Goal: Transaction & Acquisition: Register for event/course

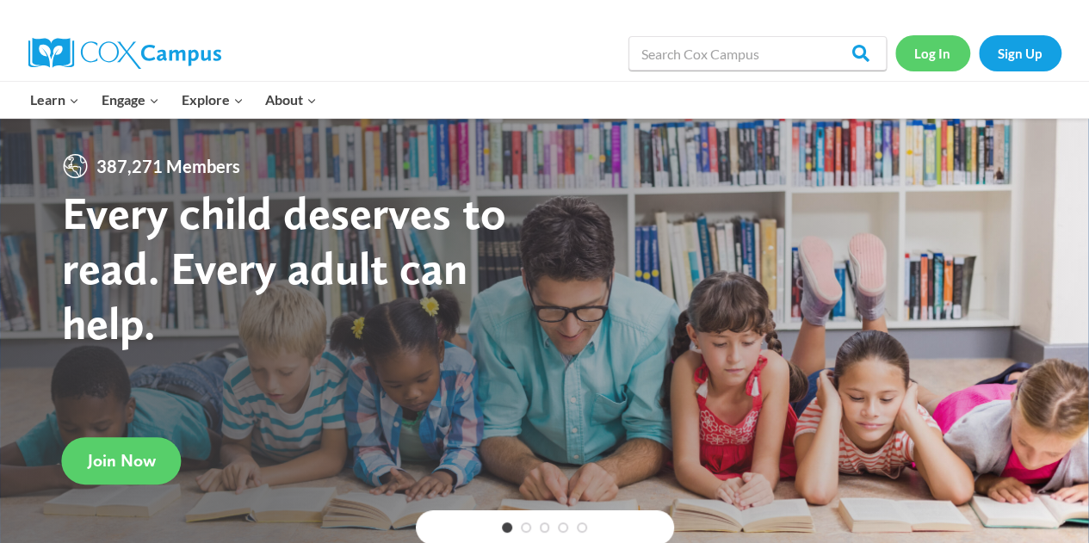
click at [934, 65] on link "Log In" at bounding box center [933, 52] width 75 height 35
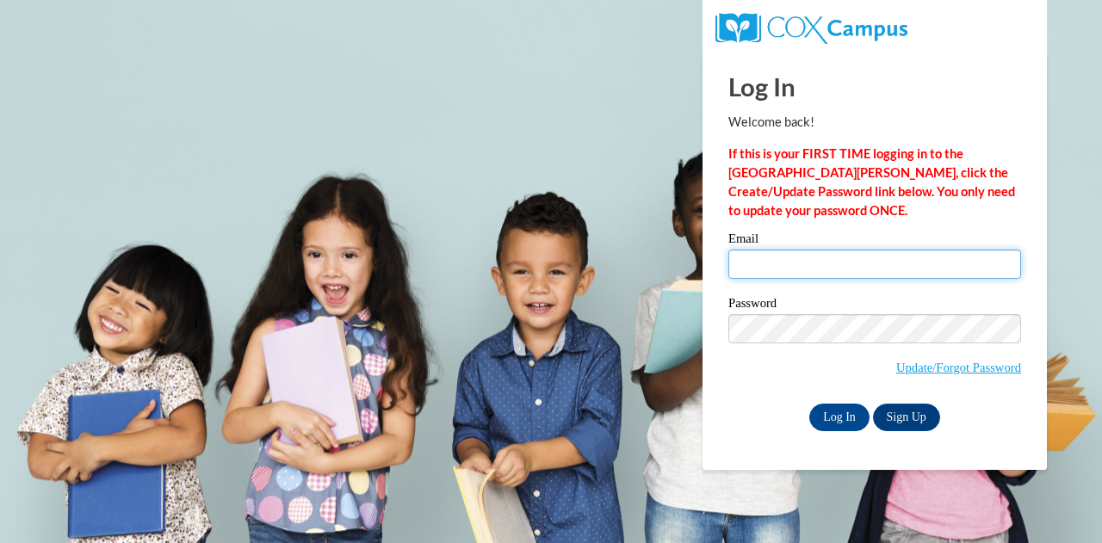
click at [835, 265] on input "Email" at bounding box center [875, 264] width 293 height 29
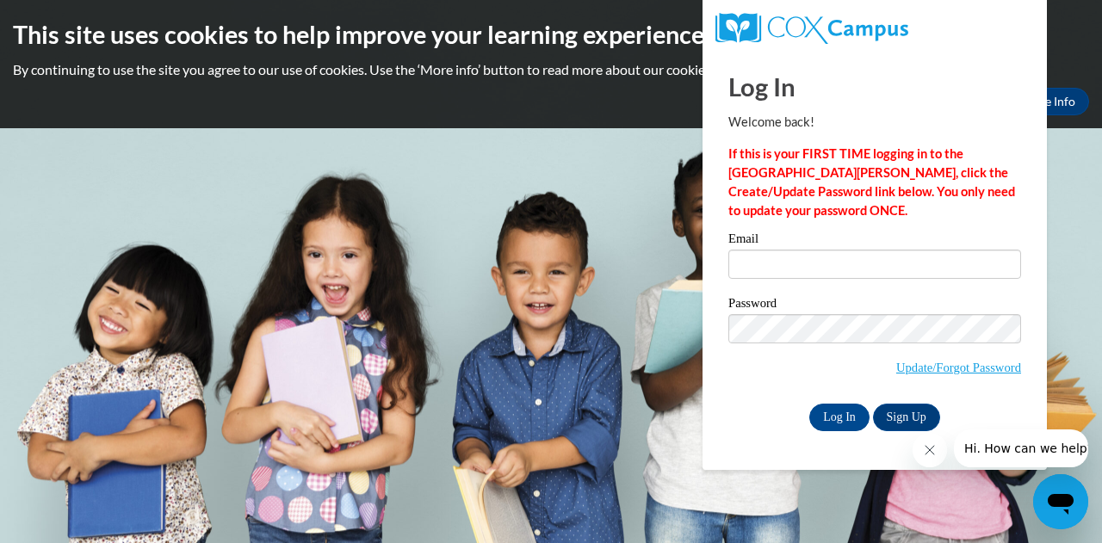
click at [755, 462] on div "Log In Welcome back! If this is your FIRST TIME logging in to the NEW Cox Campu…" at bounding box center [875, 261] width 370 height 419
click at [820, 265] on input "Email" at bounding box center [875, 264] width 293 height 29
type input "[EMAIL_ADDRESS][DOMAIN_NAME]"
click at [838, 413] on input "Log In" at bounding box center [839, 418] width 60 height 28
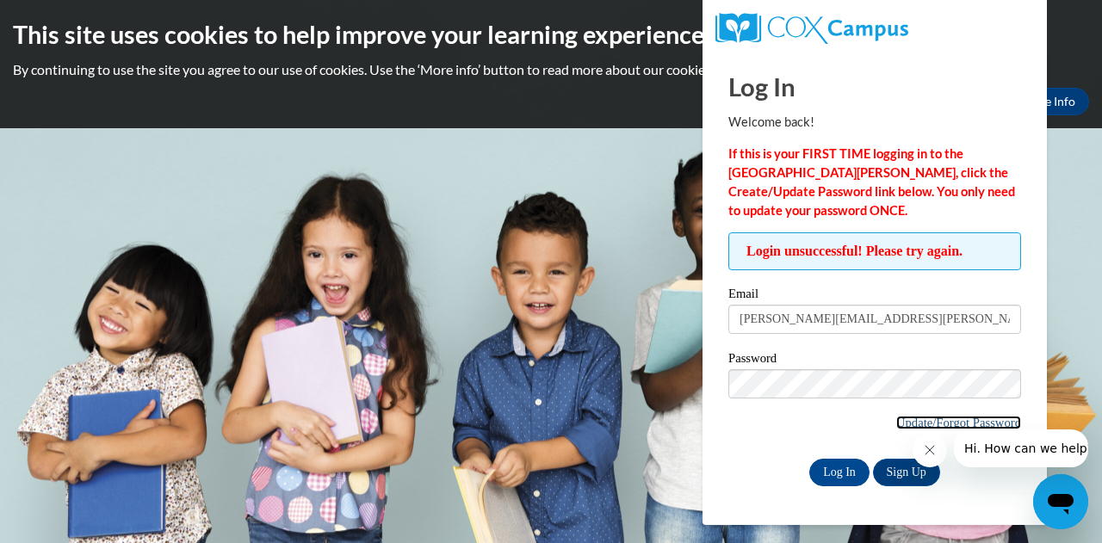
click at [914, 419] on link "Update/Forgot Password" at bounding box center [958, 423] width 125 height 14
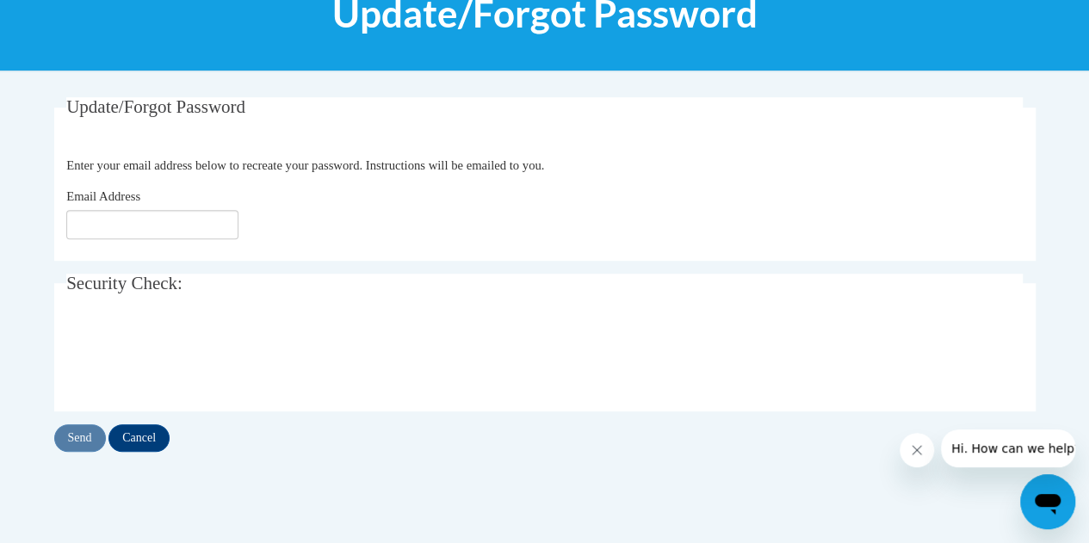
scroll to position [249, 0]
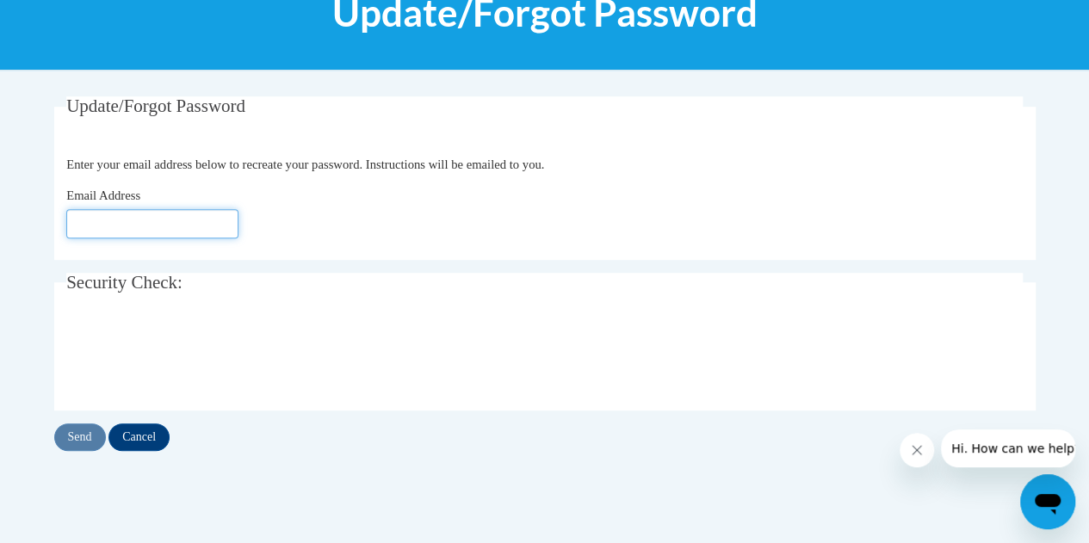
click at [184, 230] on input "Email Address" at bounding box center [152, 223] width 172 height 29
type input "[EMAIL_ADDRESS][DOMAIN_NAME]"
click at [79, 433] on input "Send" at bounding box center [80, 438] width 52 height 28
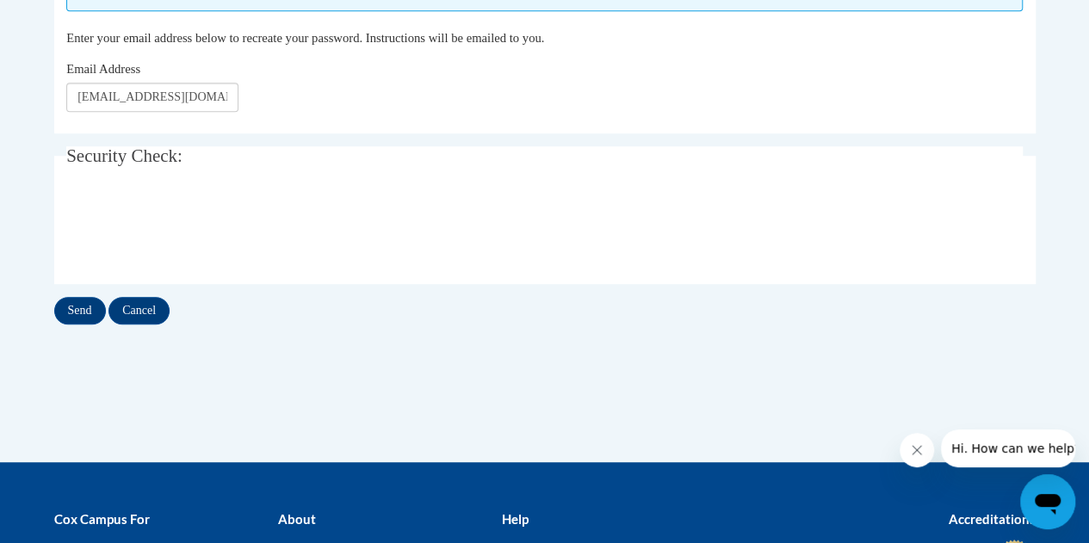
scroll to position [423, 0]
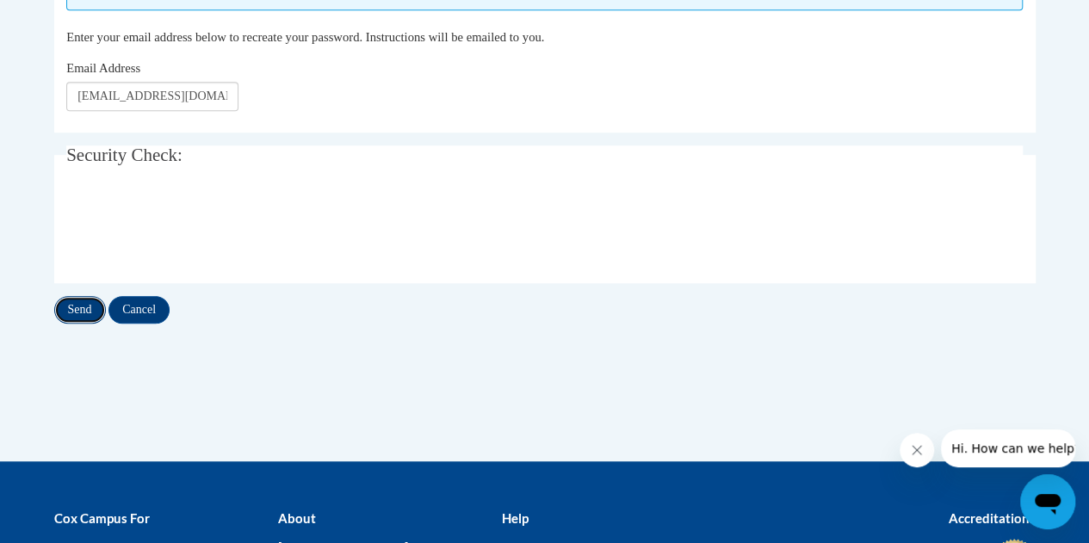
click at [84, 317] on input "Send" at bounding box center [80, 310] width 52 height 28
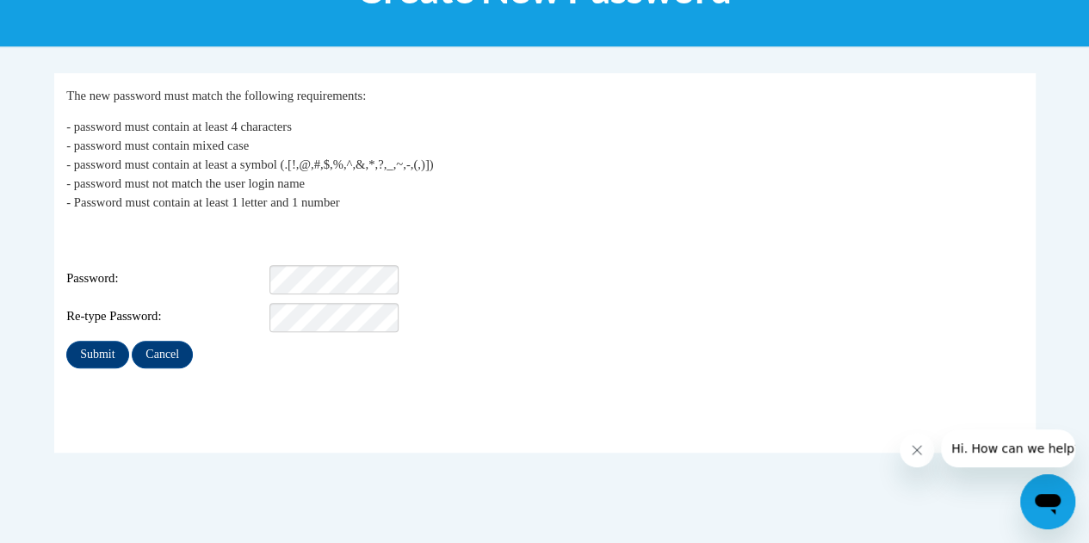
scroll to position [278, 0]
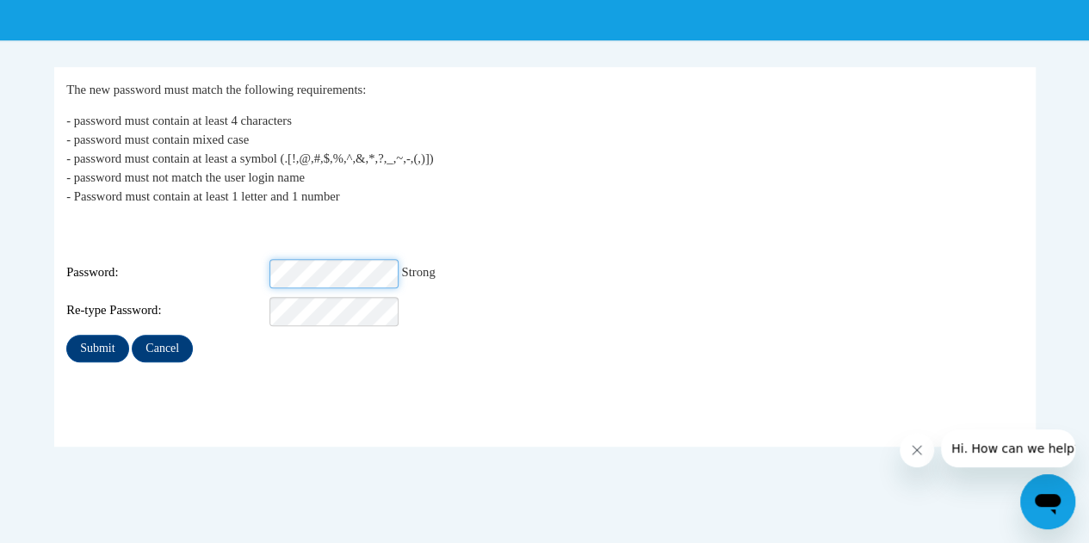
click at [184, 263] on div "Password: Strong" at bounding box center [544, 273] width 957 height 29
click at [109, 310] on div "Login: Alexander-wyatt.Kamisha.T2@muscogee.k12.ga.us Password: Weak Re-type Pas…" at bounding box center [544, 273] width 957 height 108
click at [66, 335] on input "Submit" at bounding box center [97, 349] width 62 height 28
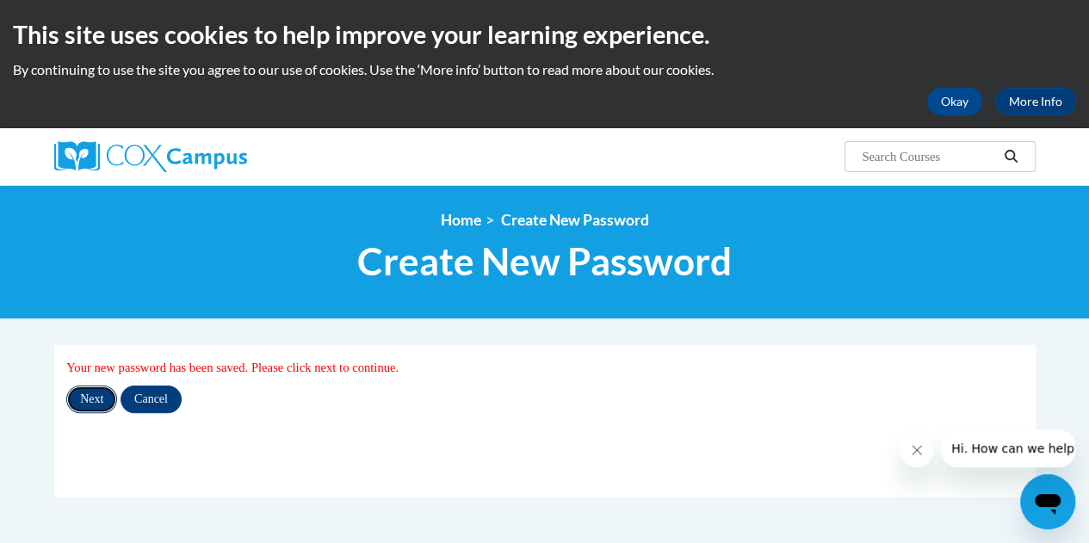
click at [99, 395] on input "Next" at bounding box center [91, 400] width 51 height 28
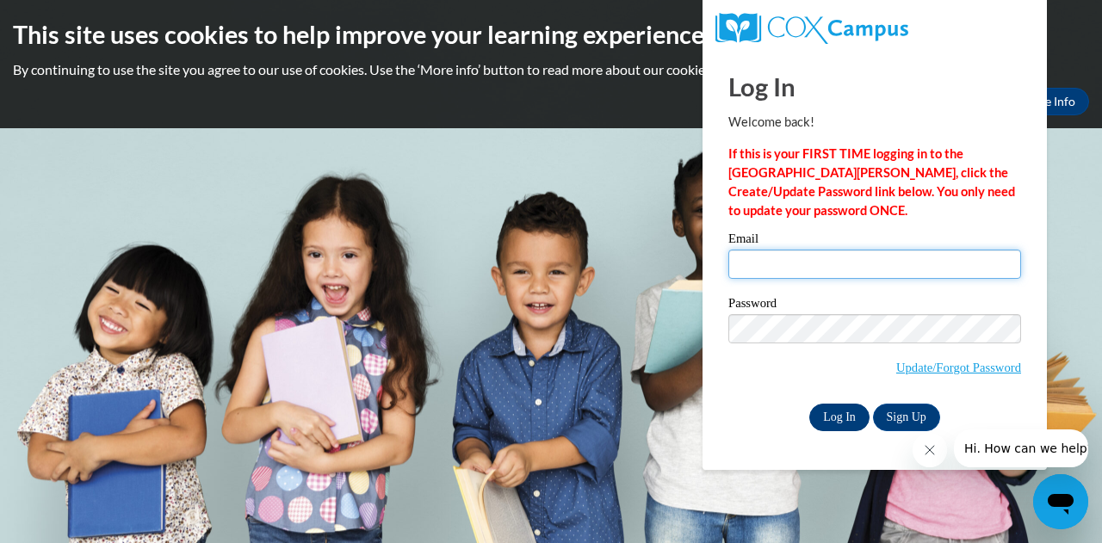
type input "[PERSON_NAME][EMAIL_ADDRESS][PERSON_NAME][DOMAIN_NAME]"
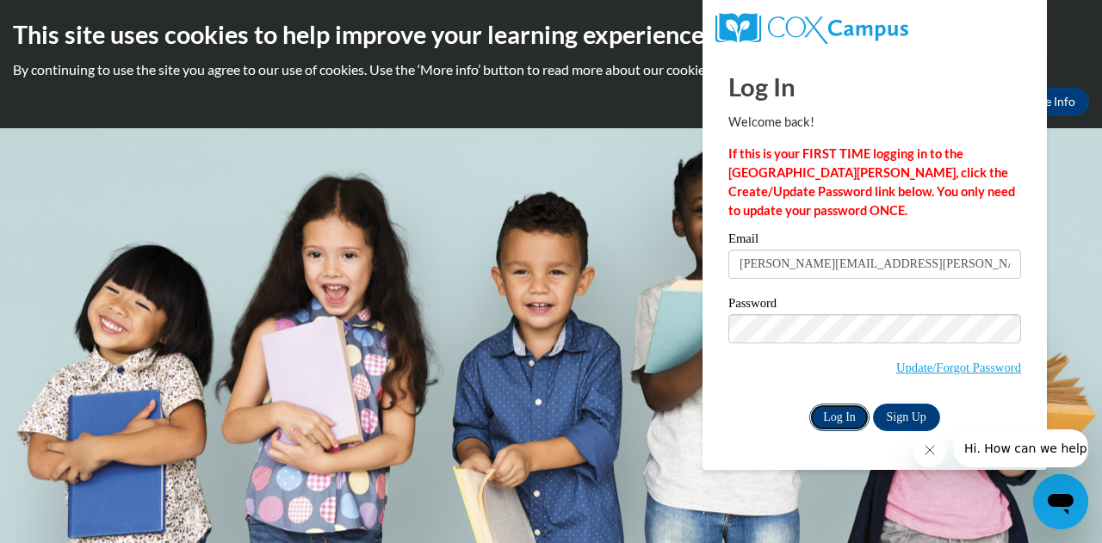
click at [839, 416] on input "Log In" at bounding box center [839, 418] width 60 height 28
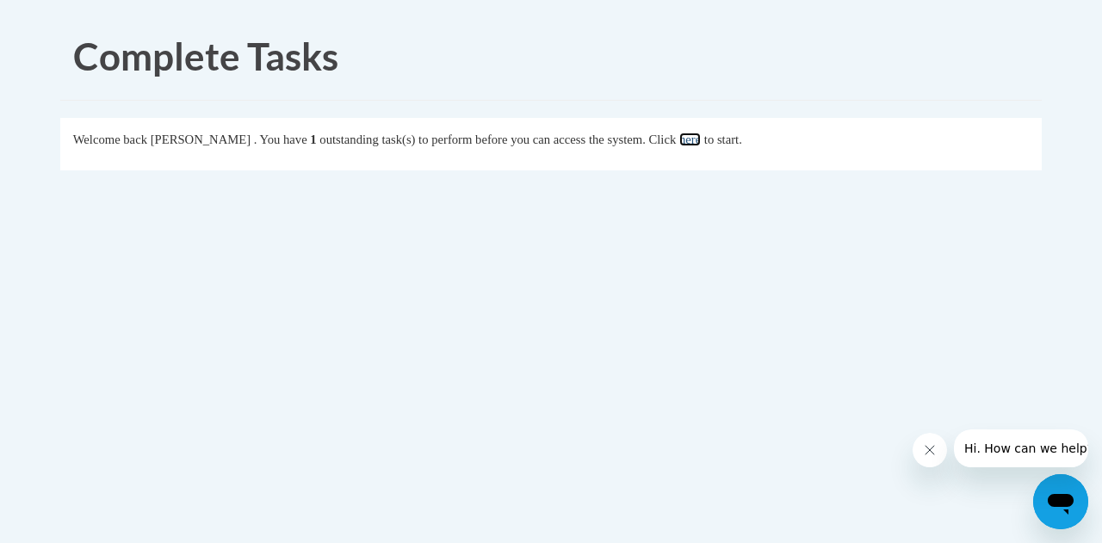
click at [701, 140] on link "here" at bounding box center [690, 140] width 22 height 14
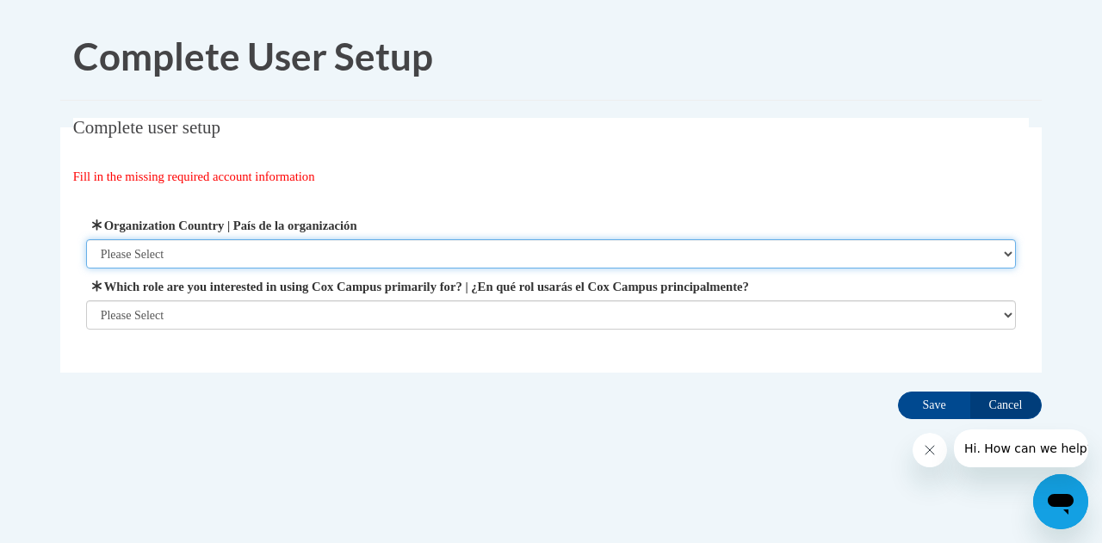
click at [148, 253] on select "Please Select United States | Estados Unidos Outside of the United States | Fue…" at bounding box center [551, 253] width 931 height 29
select select "ad49bcad-a171-4b2e-b99c-48b446064914"
click at [86, 239] on select "Please Select United States | Estados Unidos Outside of the United States | Fue…" at bounding box center [551, 253] width 931 height 29
click at [141, 256] on select "Please Select United States | Estados Unidos Outside of the United States | Fue…" at bounding box center [551, 253] width 931 height 29
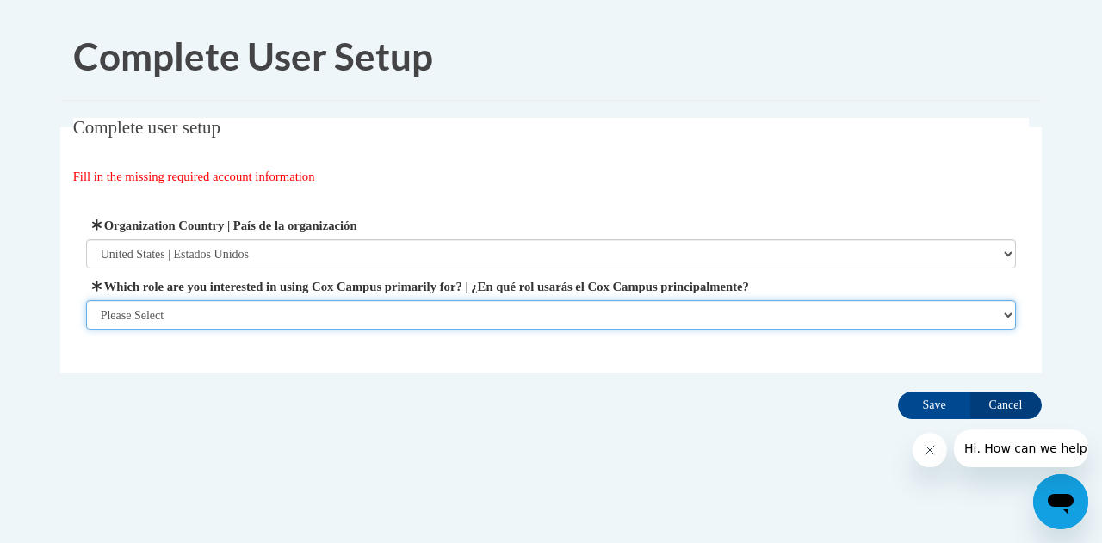
click at [133, 309] on select "Please Select College/University | Colegio/Universidad Community/Nonprofit Part…" at bounding box center [551, 315] width 931 height 29
click at [86, 330] on select "Please Select College/University | Colegio/Universidad Community/Nonprofit Part…" at bounding box center [551, 315] width 931 height 29
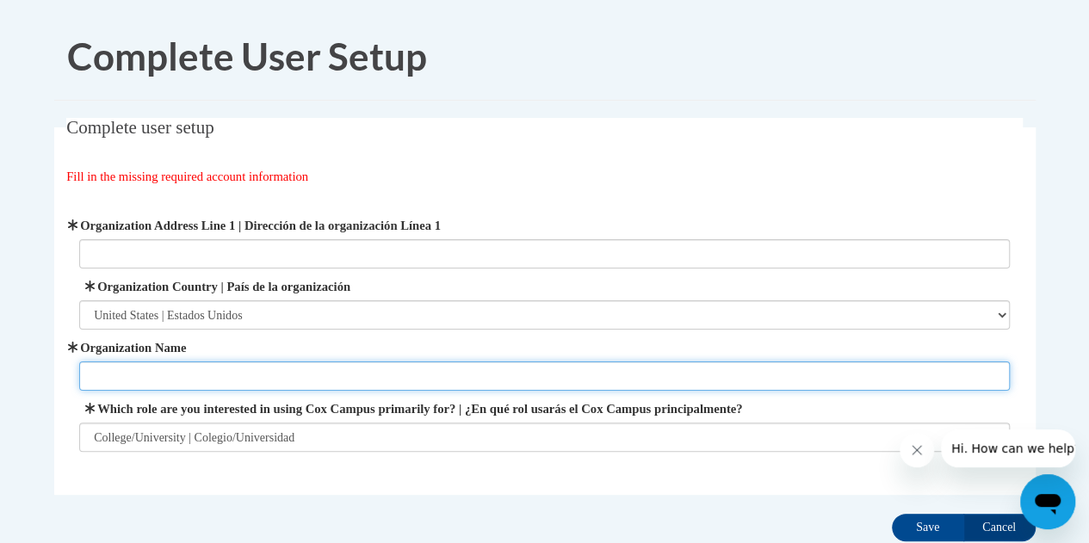
click at [98, 369] on input "Organization Name" at bounding box center [544, 376] width 931 height 29
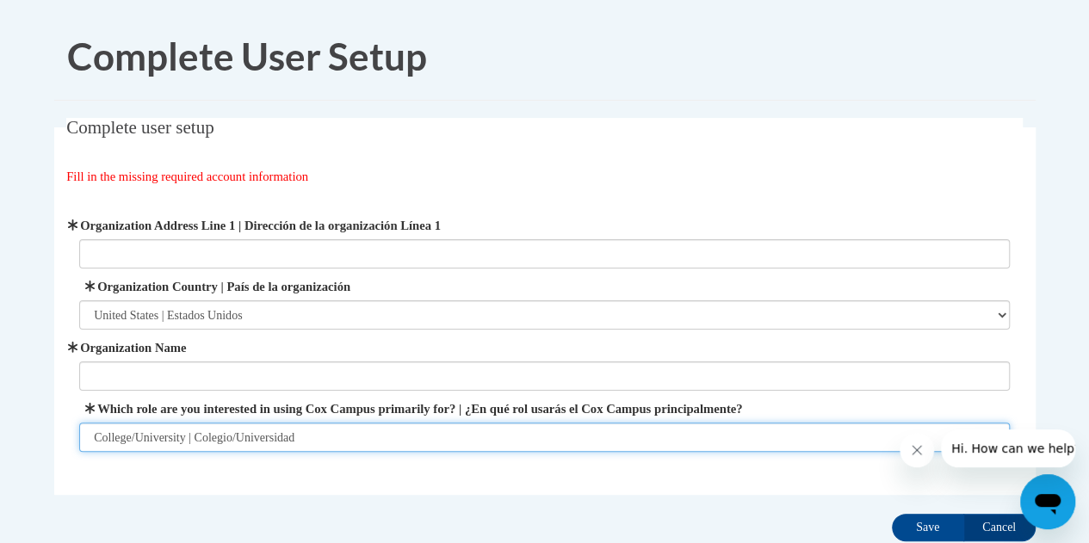
click at [109, 431] on select "Please Select College/University | Colegio/Universidad Community/Nonprofit Part…" at bounding box center [544, 437] width 931 height 29
select select "fbf2d438-af2f-41f8-98f1-81c410e29de3"
click at [79, 423] on select "Please Select College/University | Colegio/Universidad Community/Nonprofit Part…" at bounding box center [544, 437] width 931 height 29
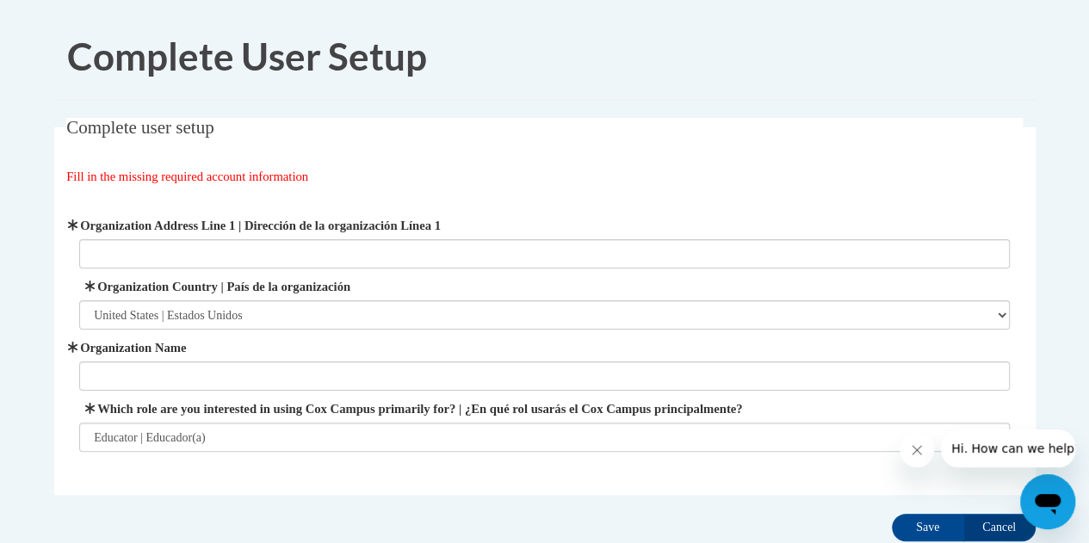
click at [107, 372] on input "Organization Name" at bounding box center [544, 376] width 931 height 29
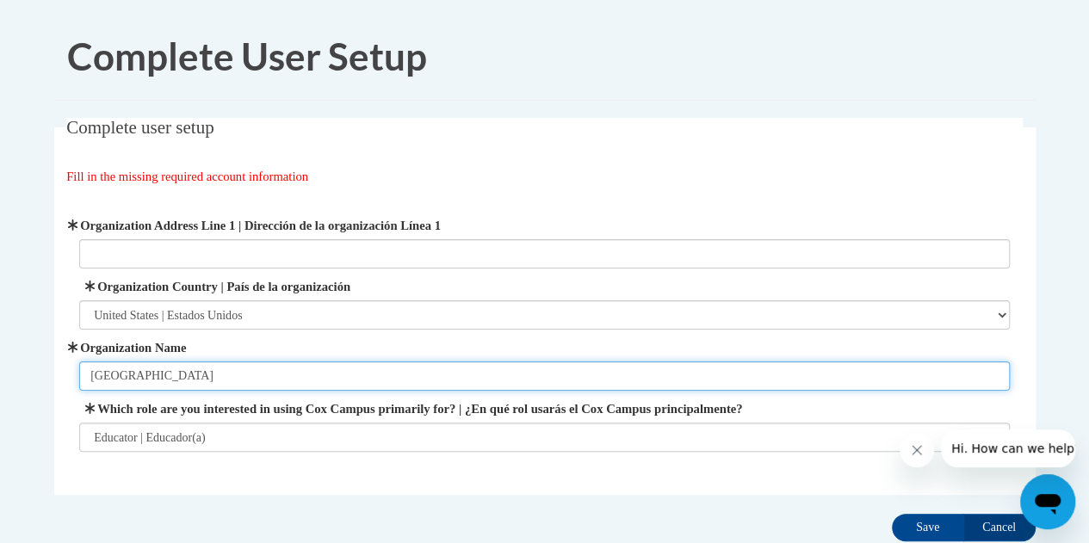
type input "Muscogee County School District"
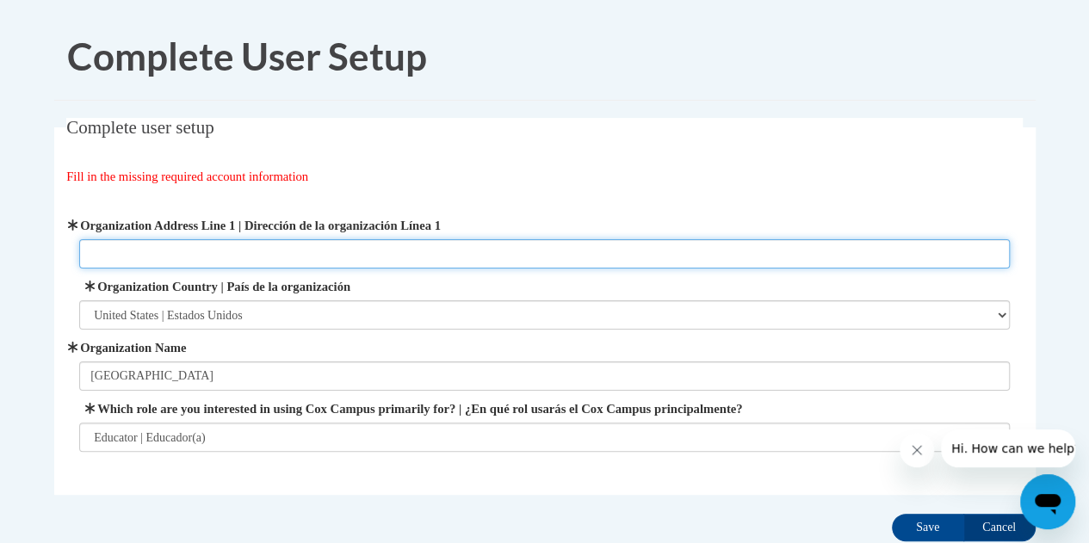
click at [100, 255] on input "Organization Address Line 1 | Dirección de la organización Línea 1" at bounding box center [544, 253] width 931 height 29
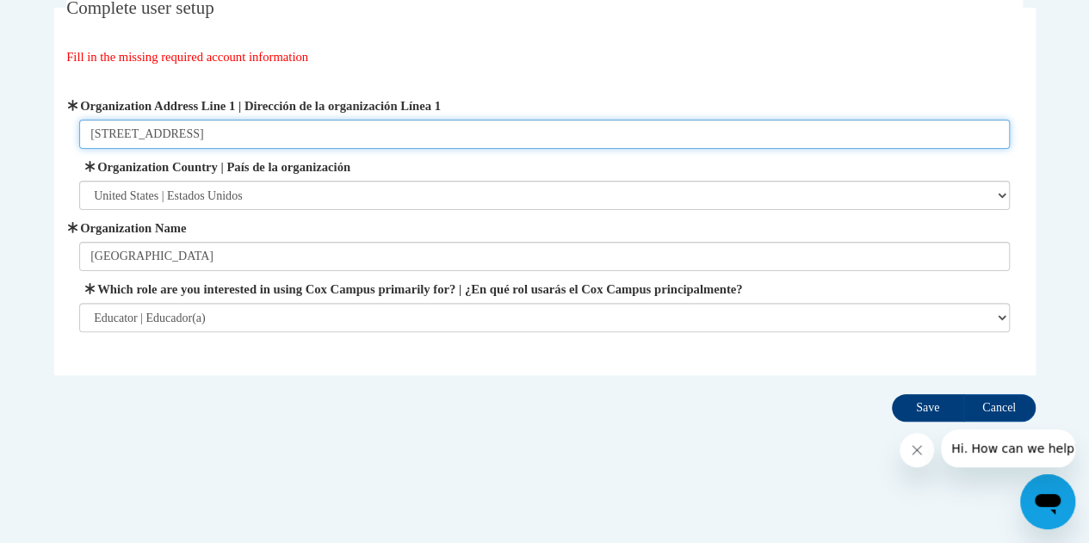
type input "2960 Macon Road Columbus, GA 31906"
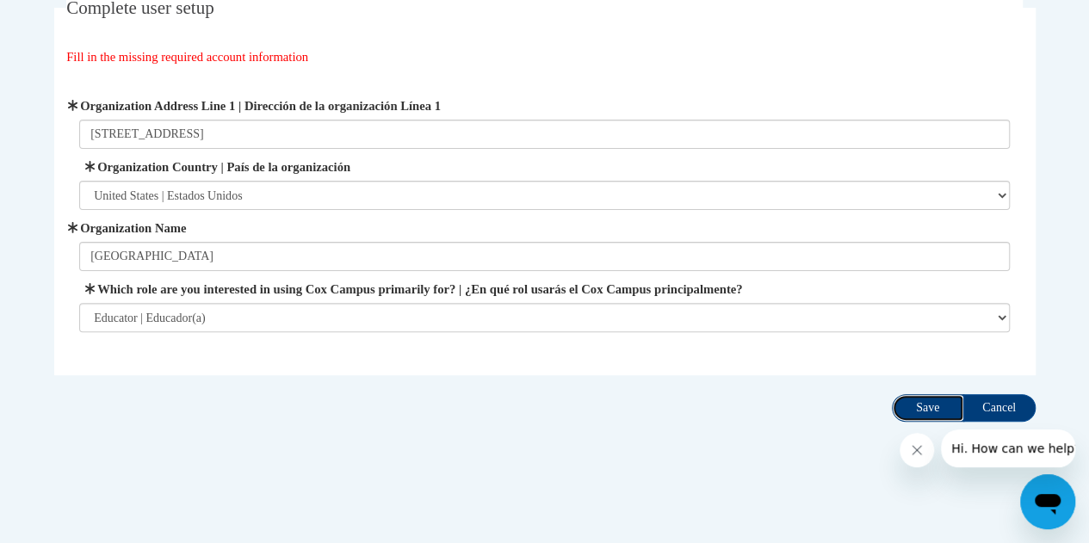
click at [927, 409] on input "Save" at bounding box center [928, 408] width 72 height 28
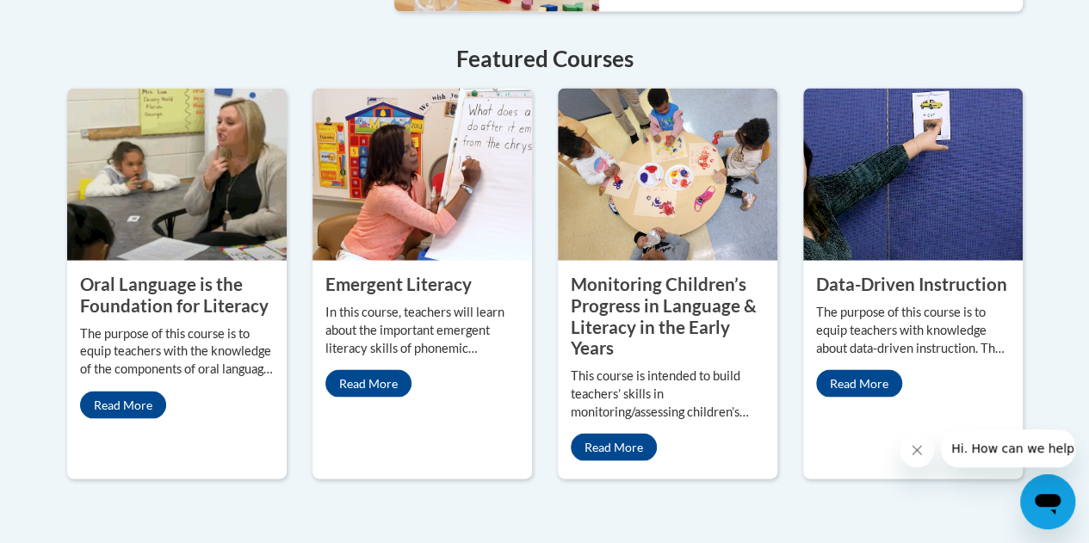
scroll to position [1566, 0]
click at [138, 391] on link "Read More" at bounding box center [123, 405] width 86 height 28
click at [129, 391] on link "Read More" at bounding box center [123, 405] width 86 height 28
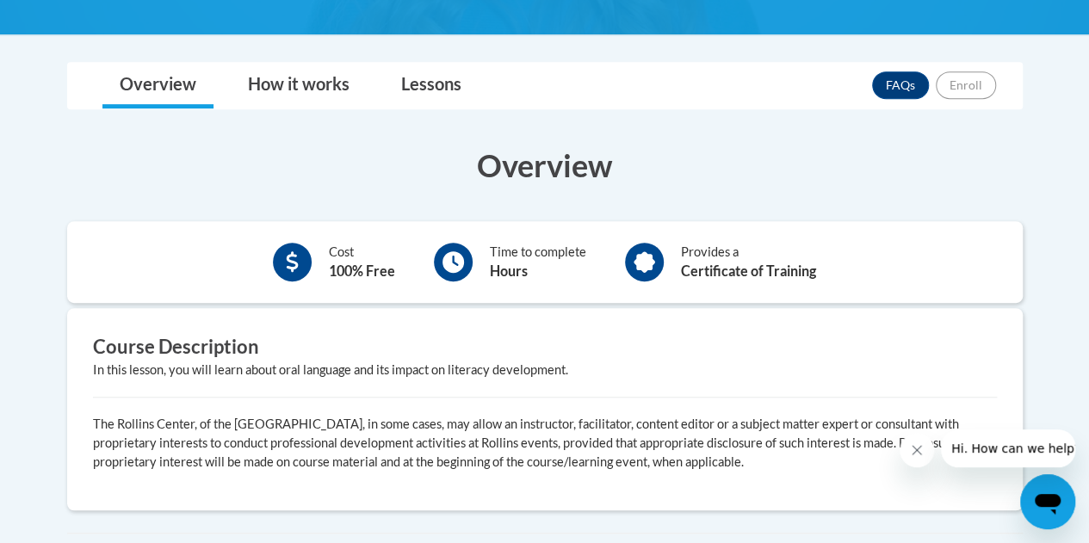
scroll to position [404, 0]
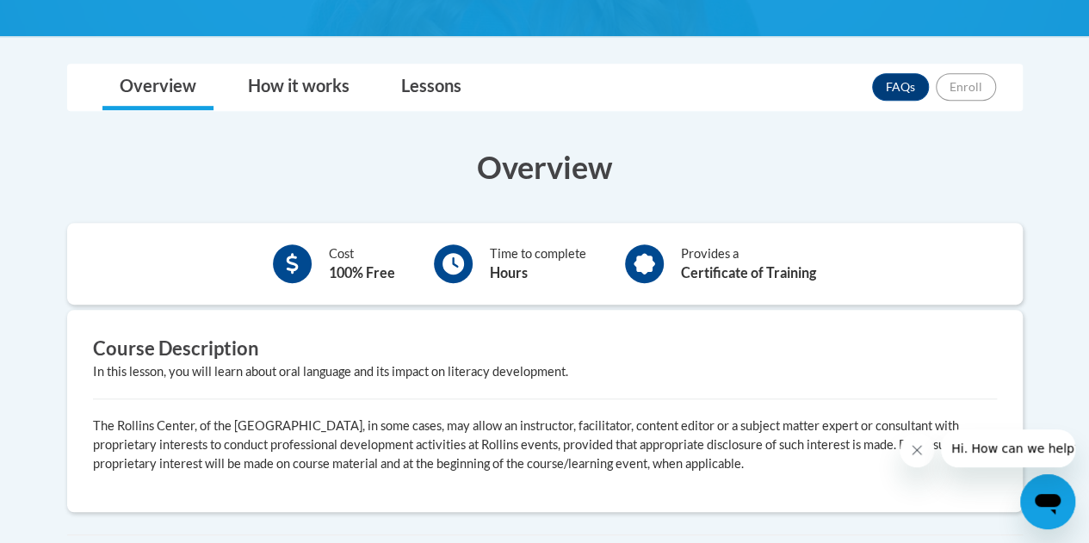
click at [313, 257] on div "Cost 100% Free" at bounding box center [334, 263] width 148 height 47
click at [308, 94] on link "How it works" at bounding box center [299, 88] width 136 height 46
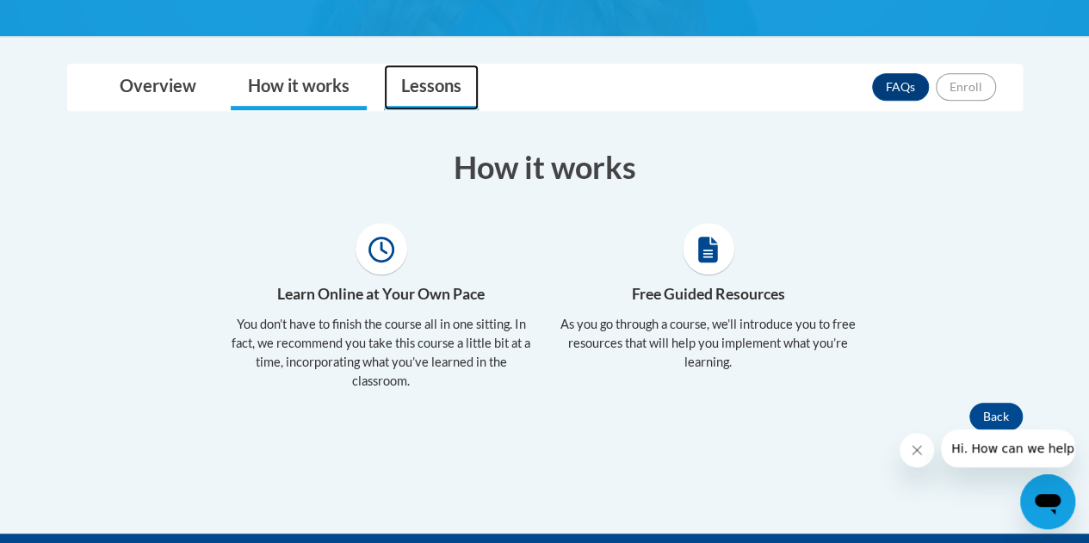
click at [425, 76] on link "Lessons" at bounding box center [431, 88] width 95 height 46
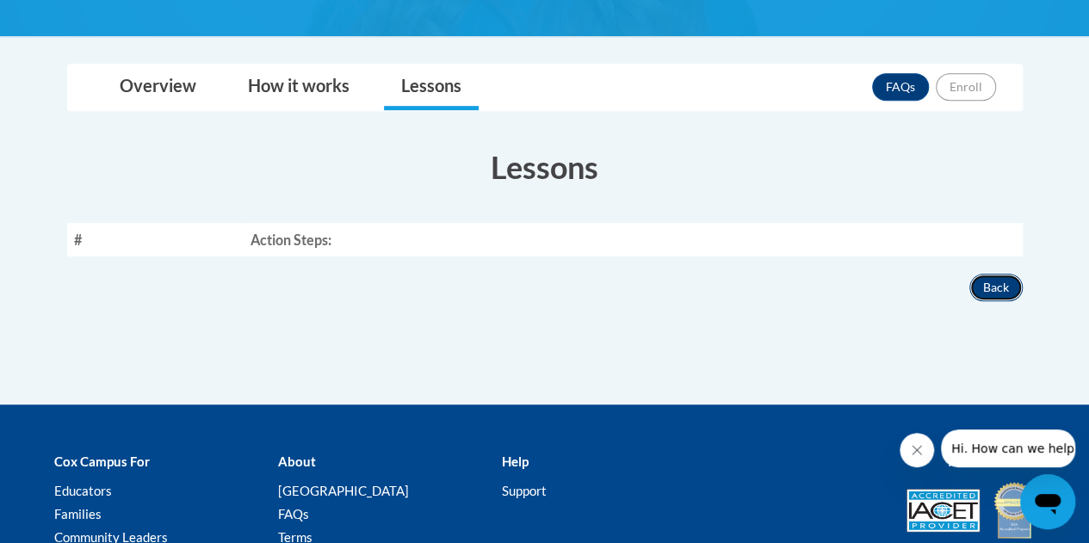
click at [991, 290] on button "Back" at bounding box center [996, 288] width 53 height 28
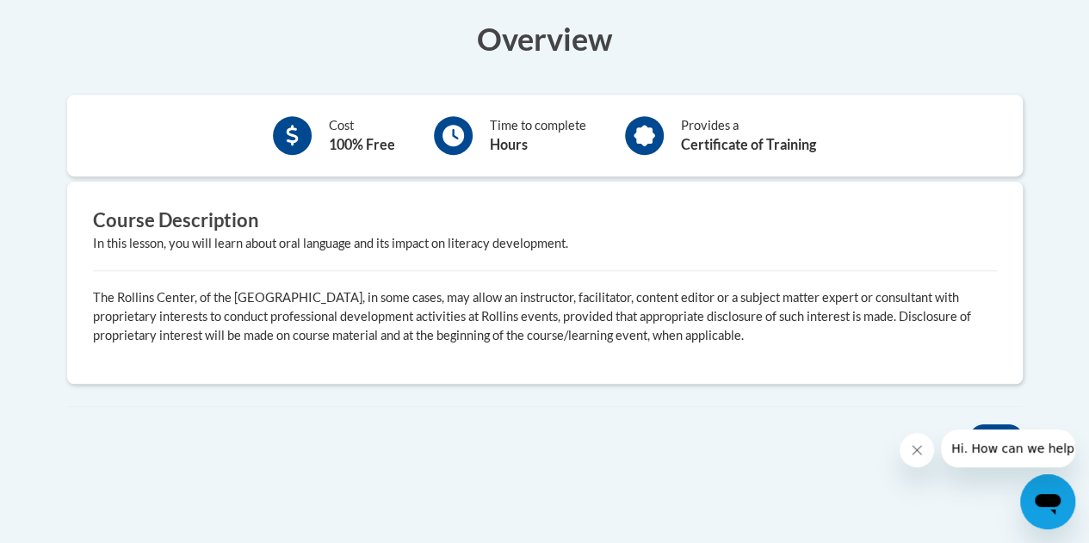
scroll to position [529, 0]
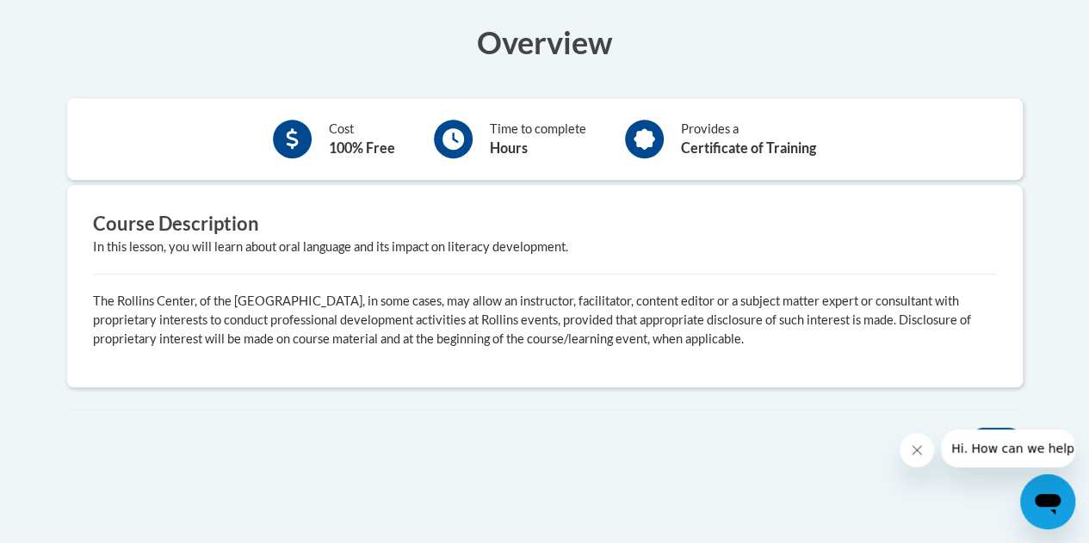
click at [455, 138] on icon at bounding box center [454, 139] width 22 height 22
click at [853, 127] on div "Cost 100% Free Time to complete Hours Provides a Certificate of Training" at bounding box center [545, 139] width 956 height 56
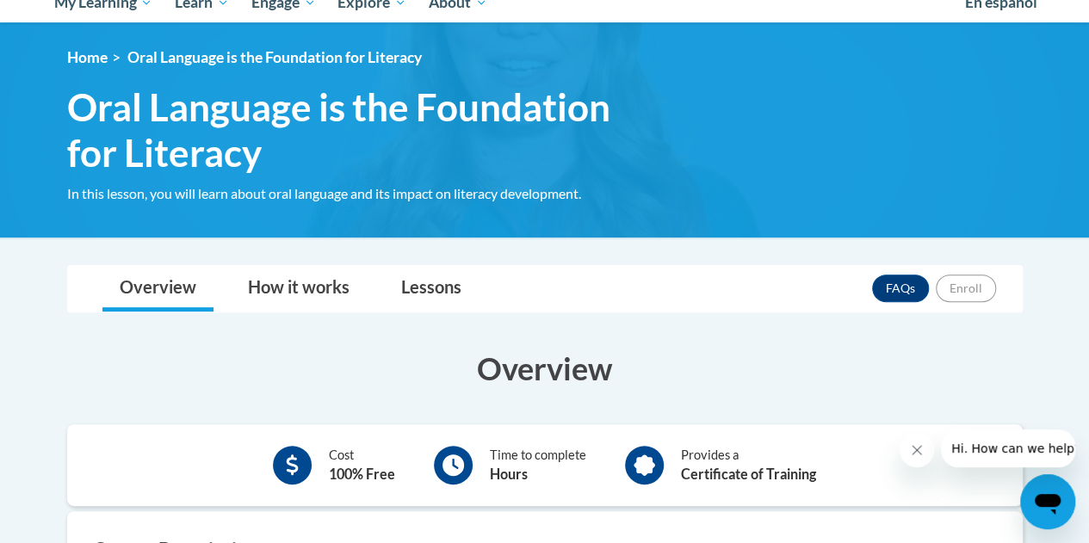
scroll to position [203, 0]
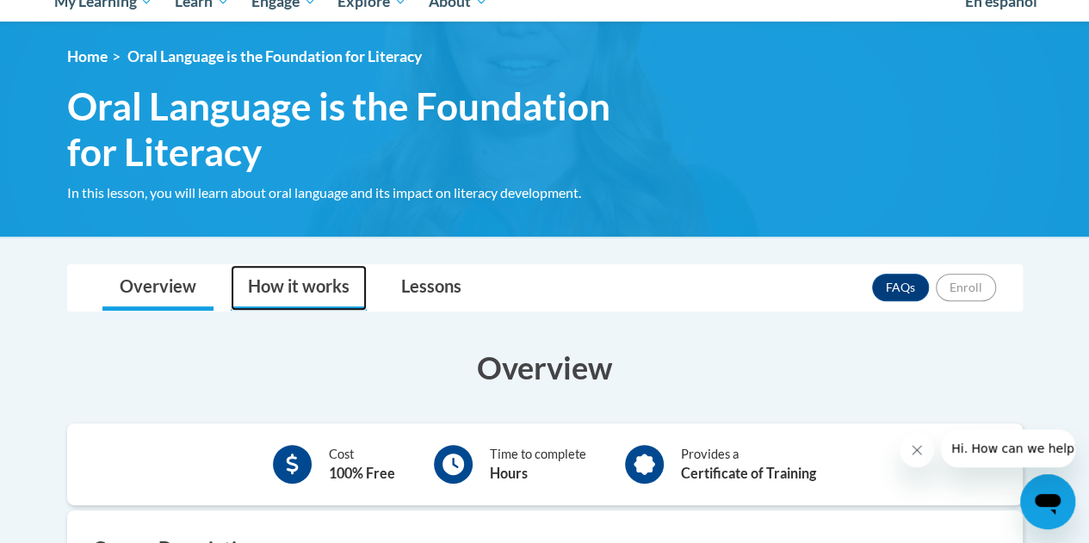
click at [257, 283] on link "How it works" at bounding box center [299, 288] width 136 height 46
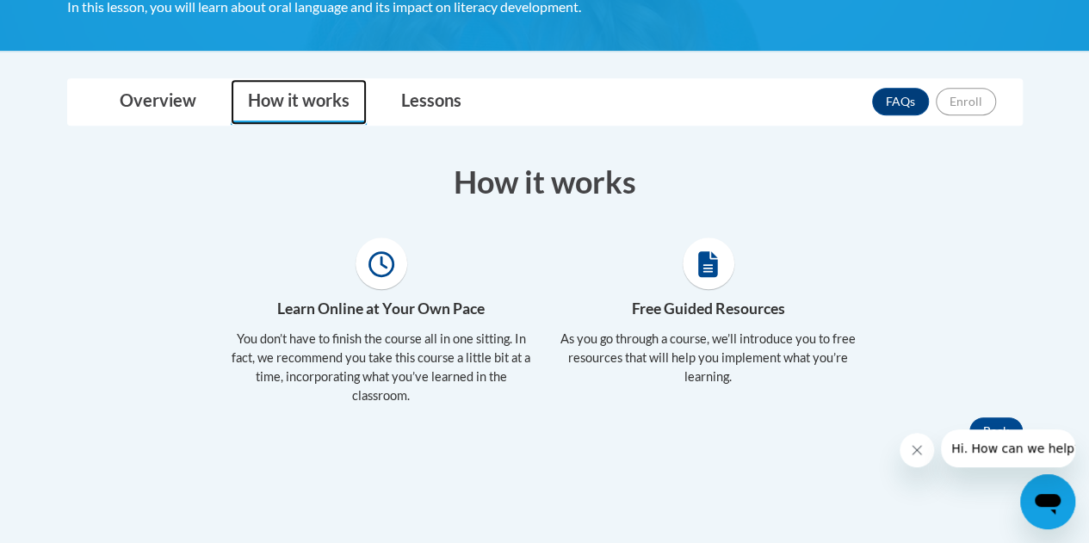
scroll to position [375, 0]
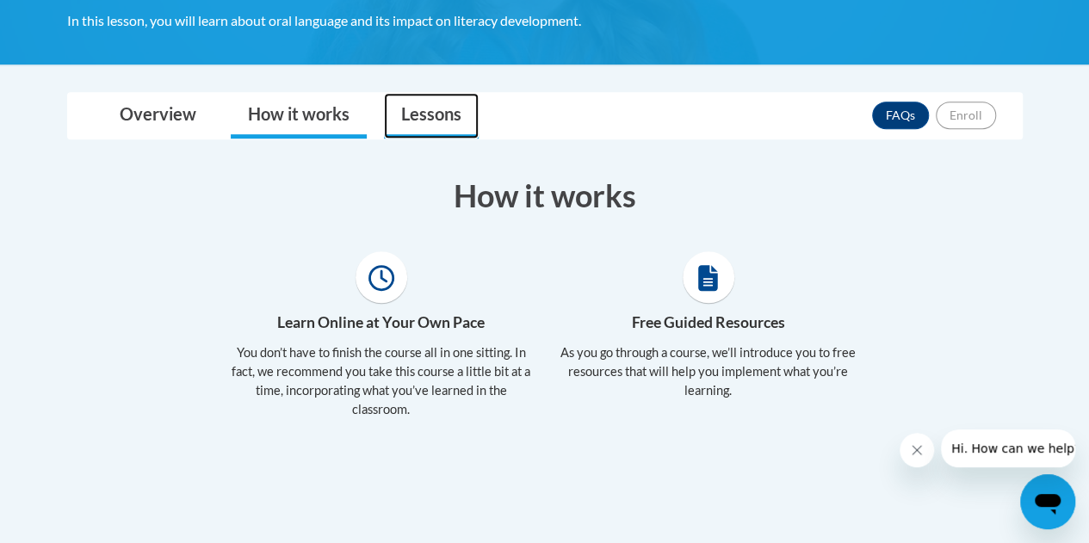
click at [406, 119] on link "Lessons" at bounding box center [431, 116] width 95 height 46
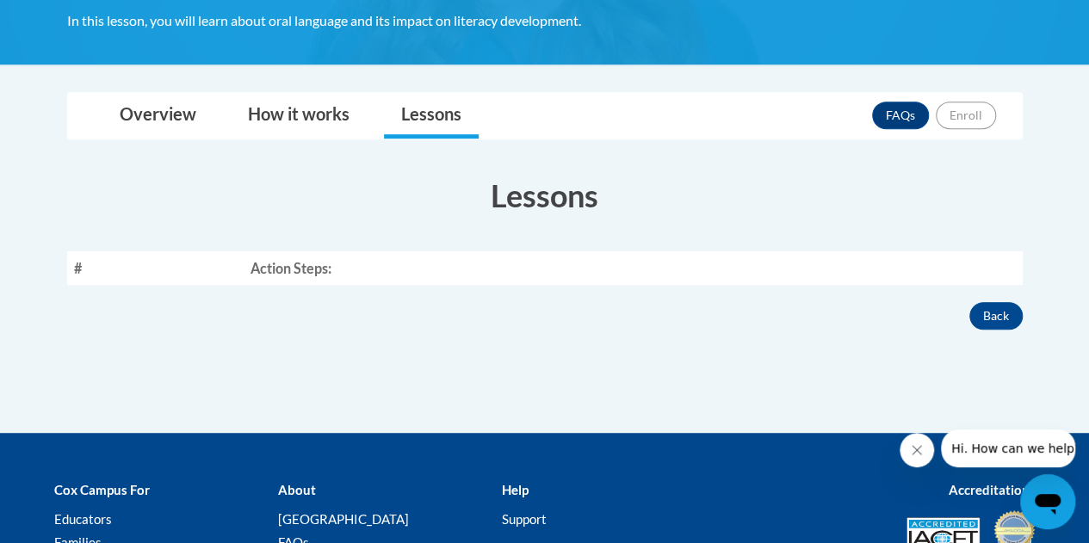
click at [288, 270] on th "Action Steps:" at bounding box center [633, 268] width 778 height 34
click at [263, 276] on th "Action Steps:" at bounding box center [633, 268] width 778 height 34
click at [268, 281] on th "Action Steps:" at bounding box center [633, 268] width 778 height 34
click at [143, 119] on link "Overview" at bounding box center [157, 116] width 111 height 46
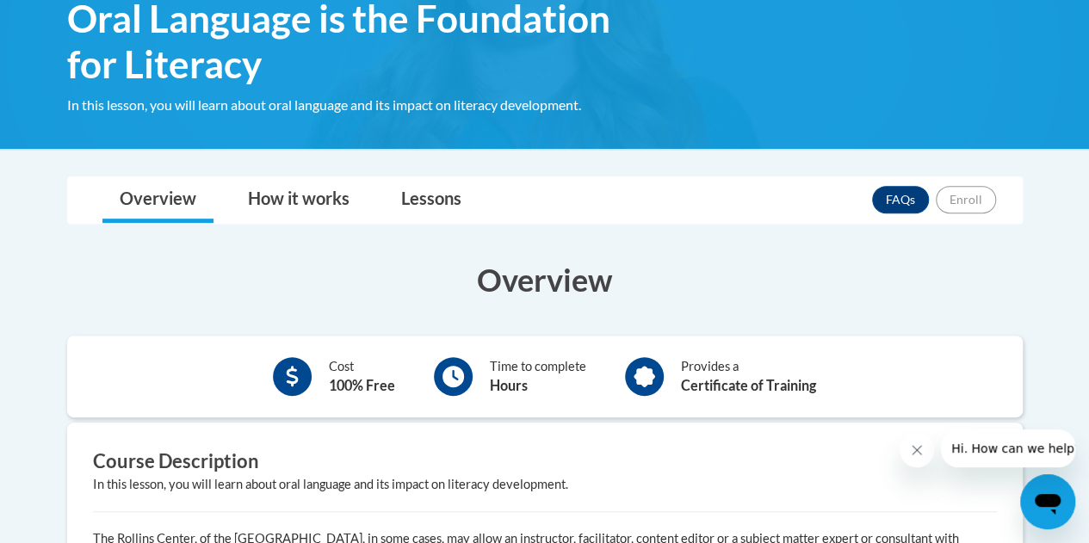
scroll to position [0, 0]
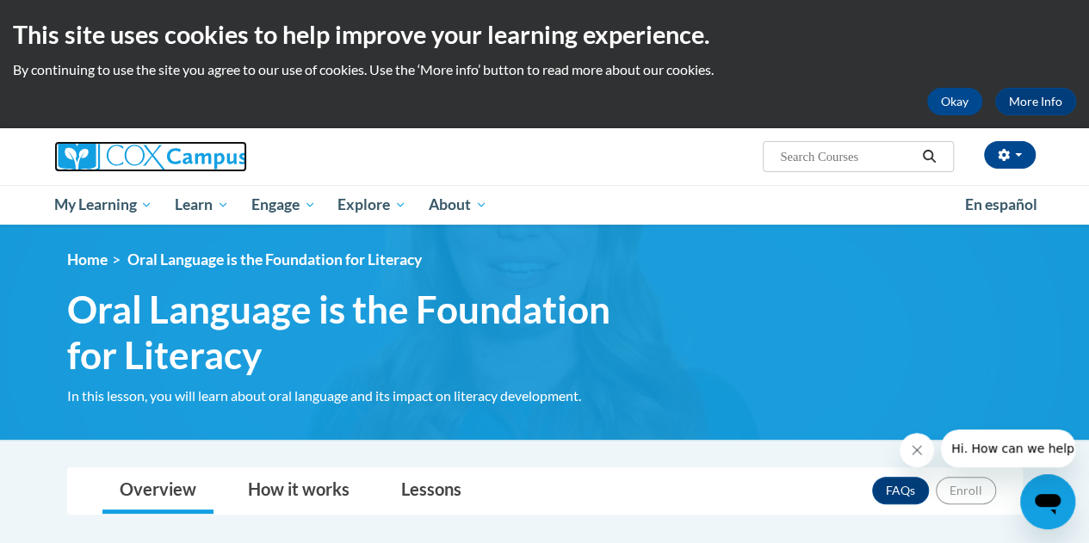
click at [123, 160] on img at bounding box center [150, 156] width 193 height 31
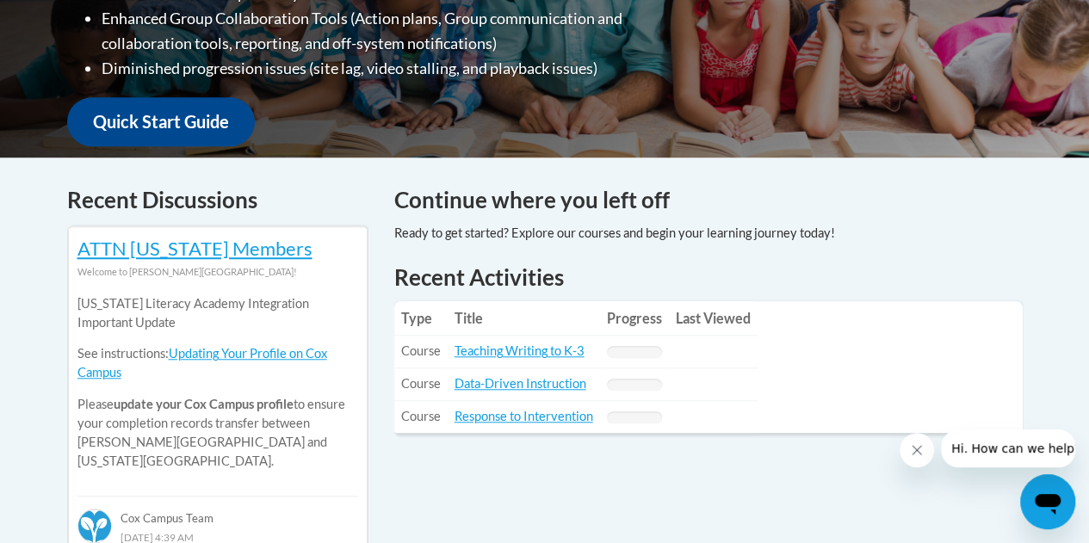
scroll to position [575, 0]
click at [486, 347] on link "Teaching Writing to K-3" at bounding box center [520, 351] width 130 height 15
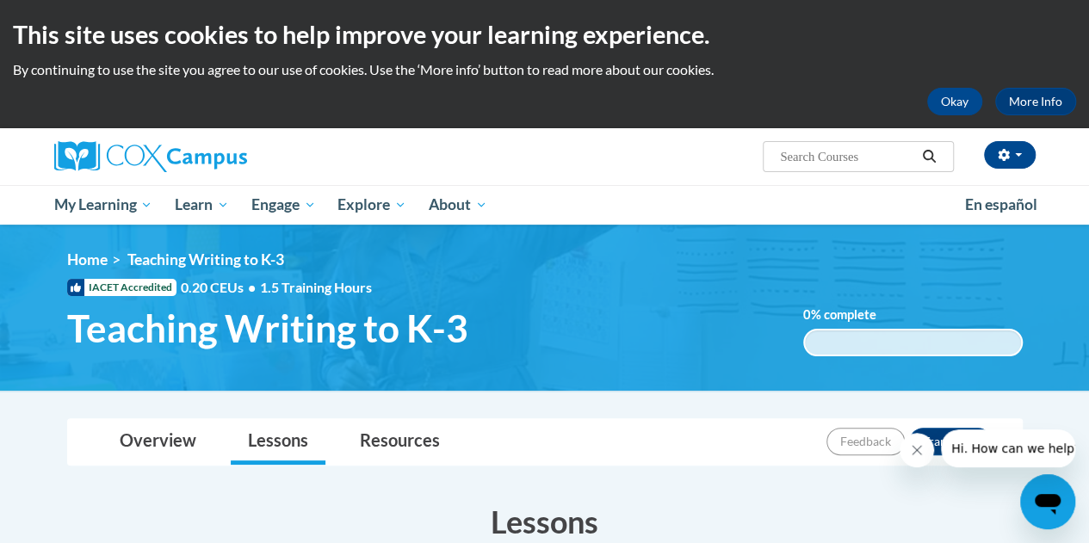
click at [832, 162] on input "Search..." at bounding box center [847, 156] width 138 height 21
type input "oral language"
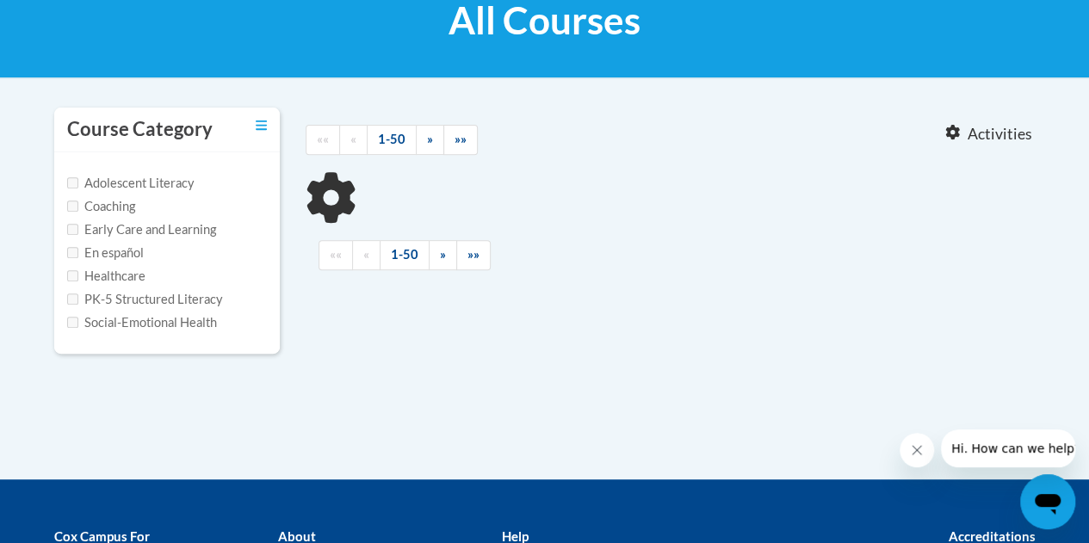
type input "oral language"
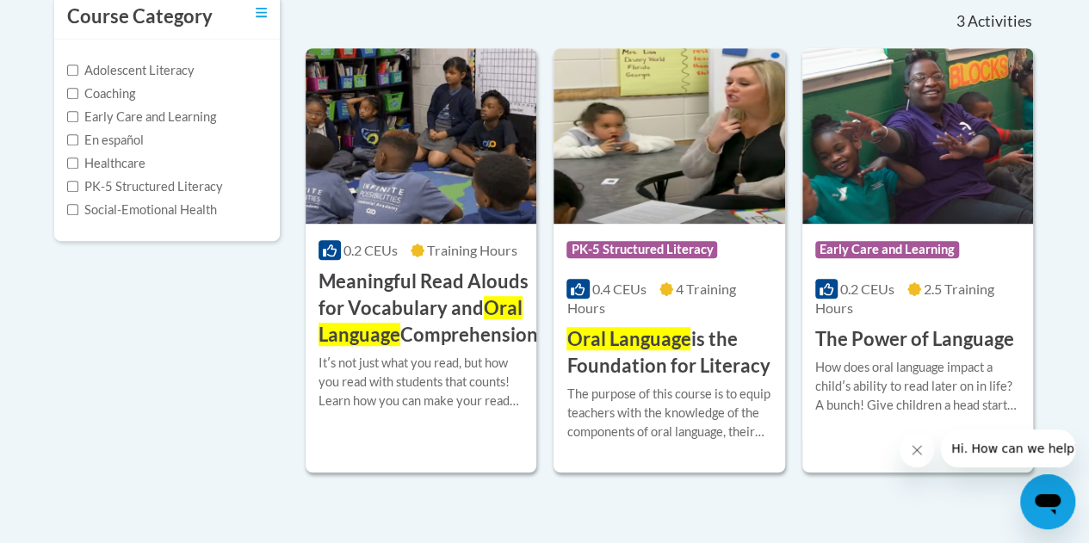
scroll to position [396, 0]
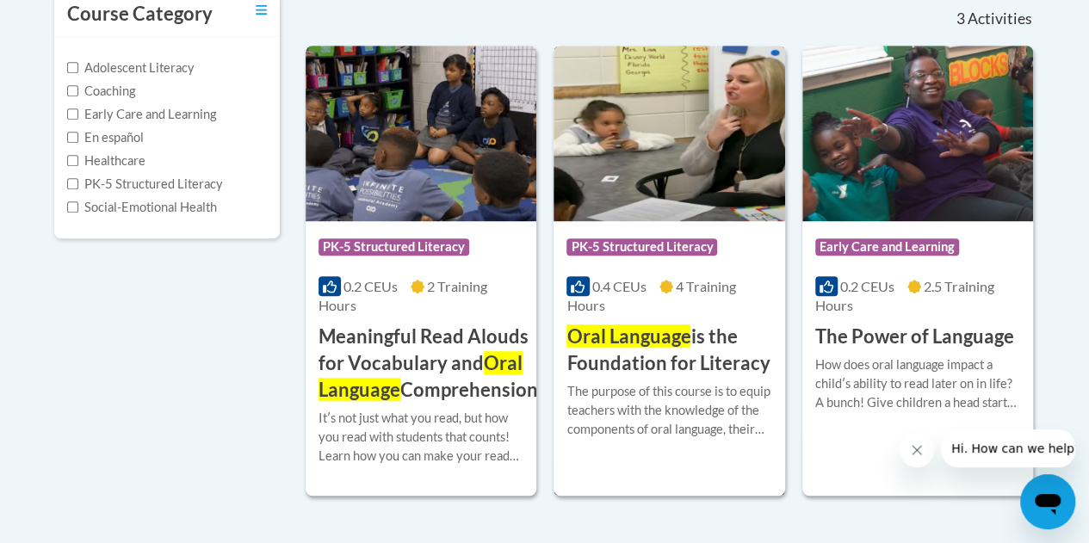
click at [599, 343] on span "Oral Language" at bounding box center [629, 336] width 124 height 23
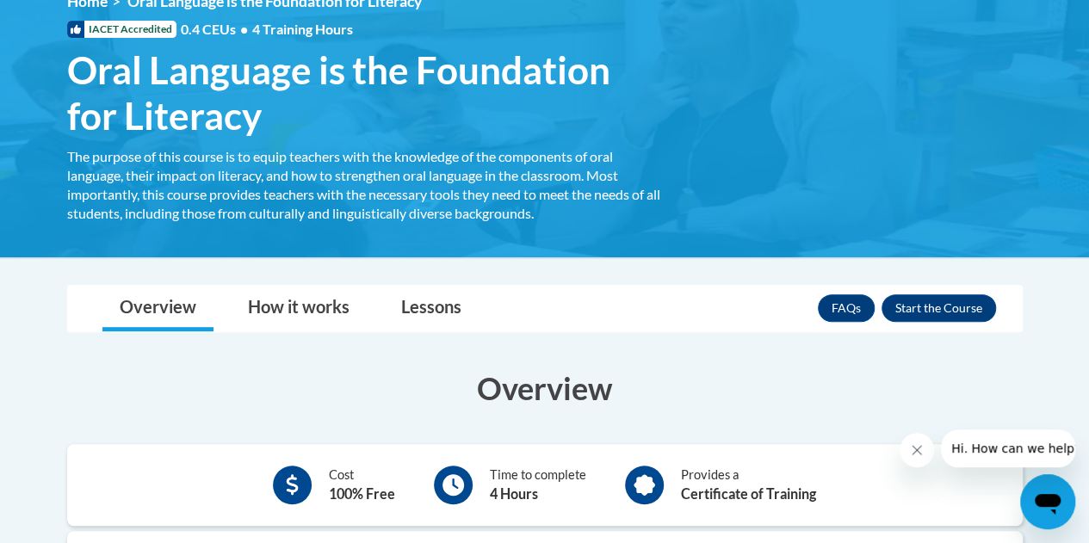
scroll to position [260, 0]
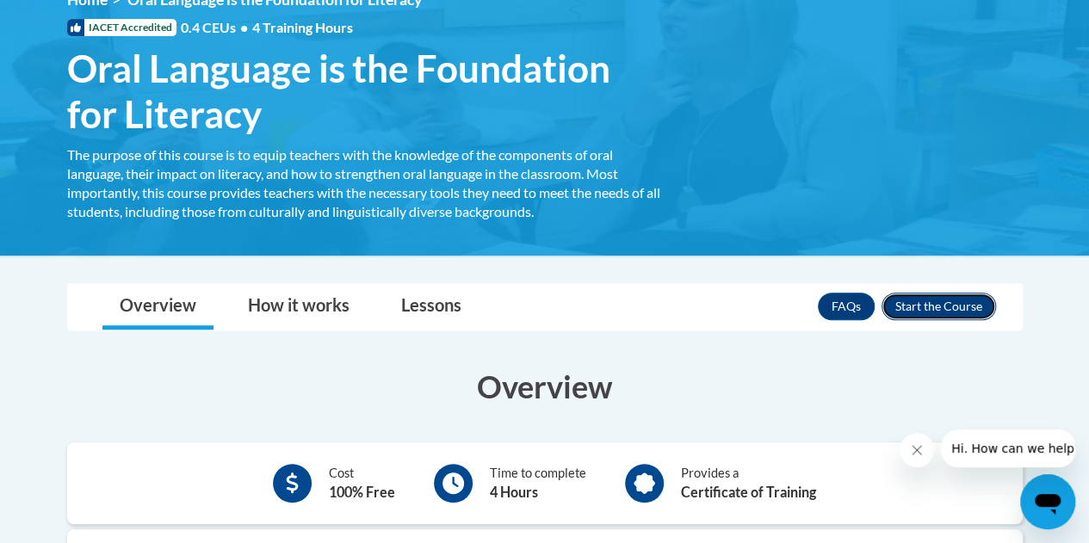
click at [943, 307] on button "Enroll" at bounding box center [939, 307] width 115 height 28
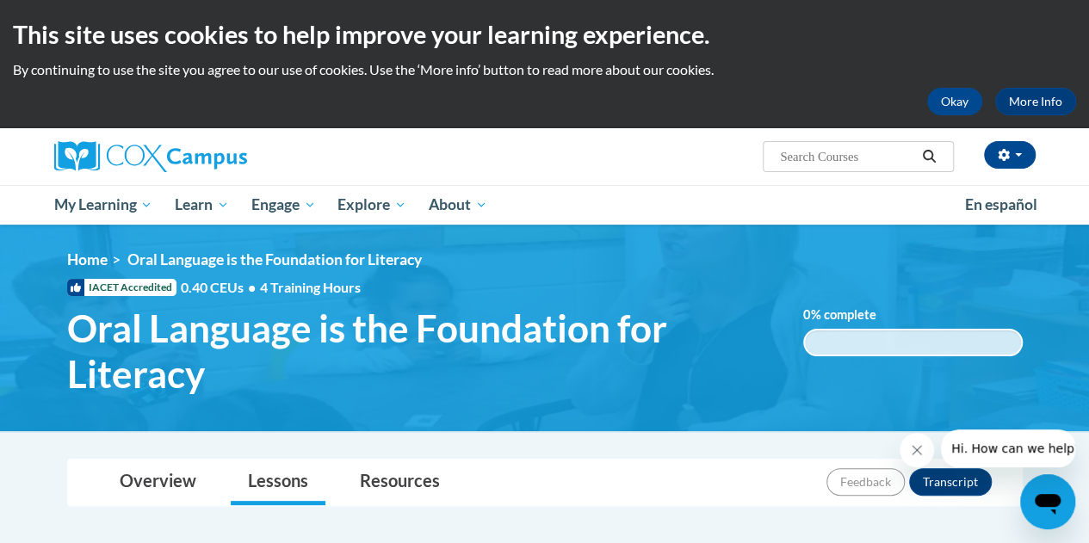
click at [858, 157] on input "Search..." at bounding box center [847, 156] width 138 height 21
type input "vocabulary instruction"
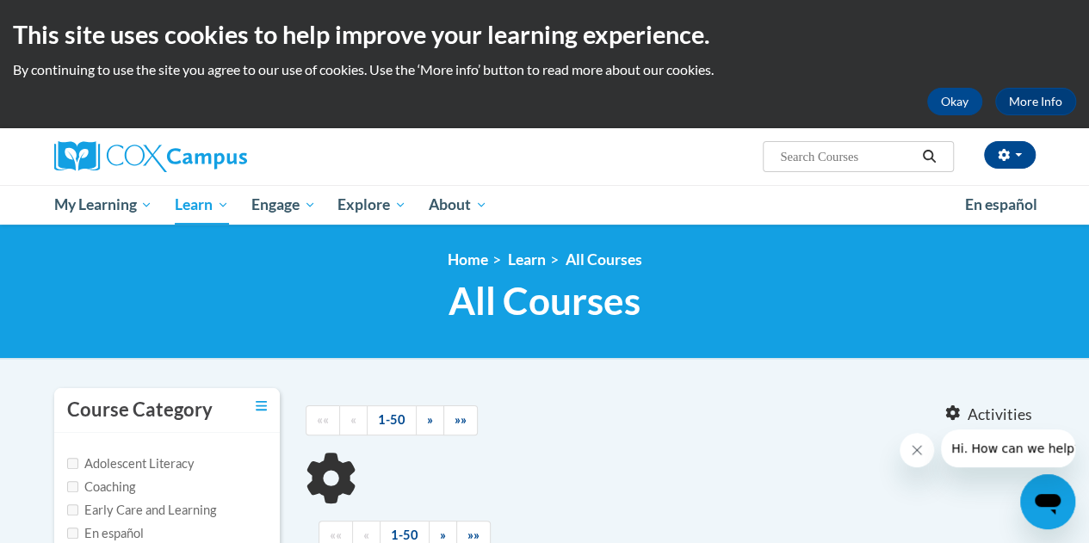
type input "vocabulary instruction"
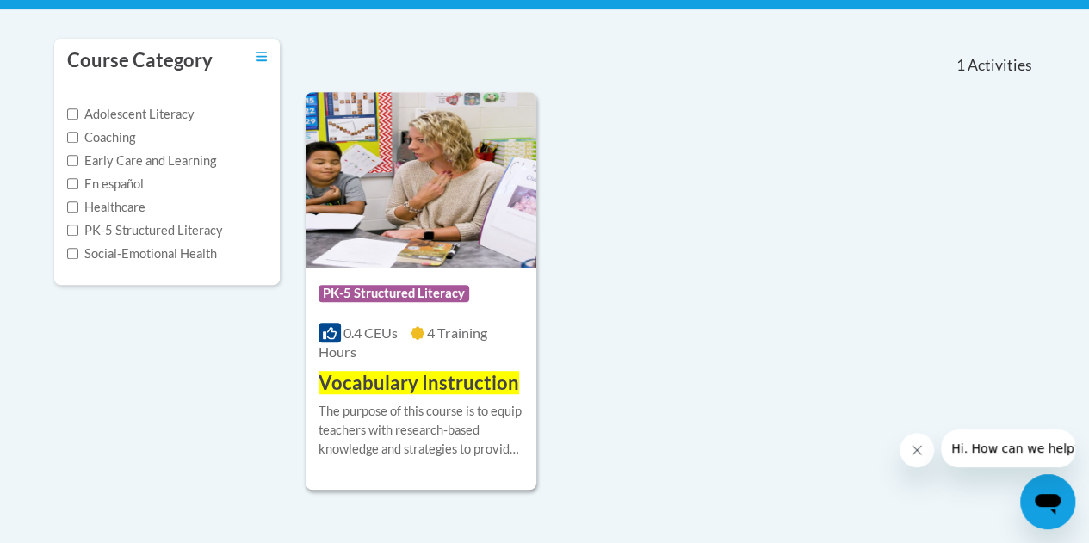
scroll to position [341, 0]
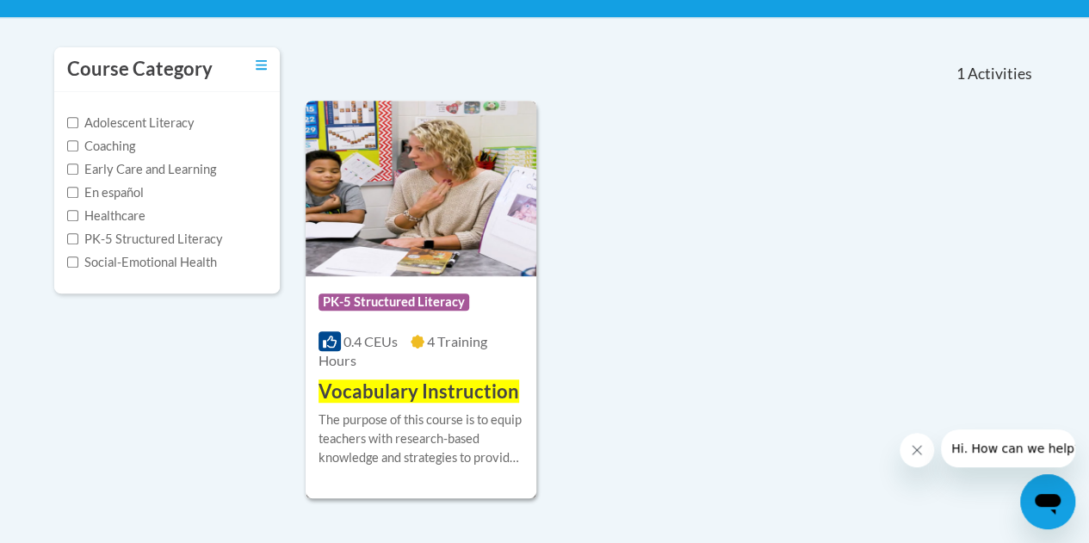
click at [481, 251] on img at bounding box center [421, 189] width 231 height 176
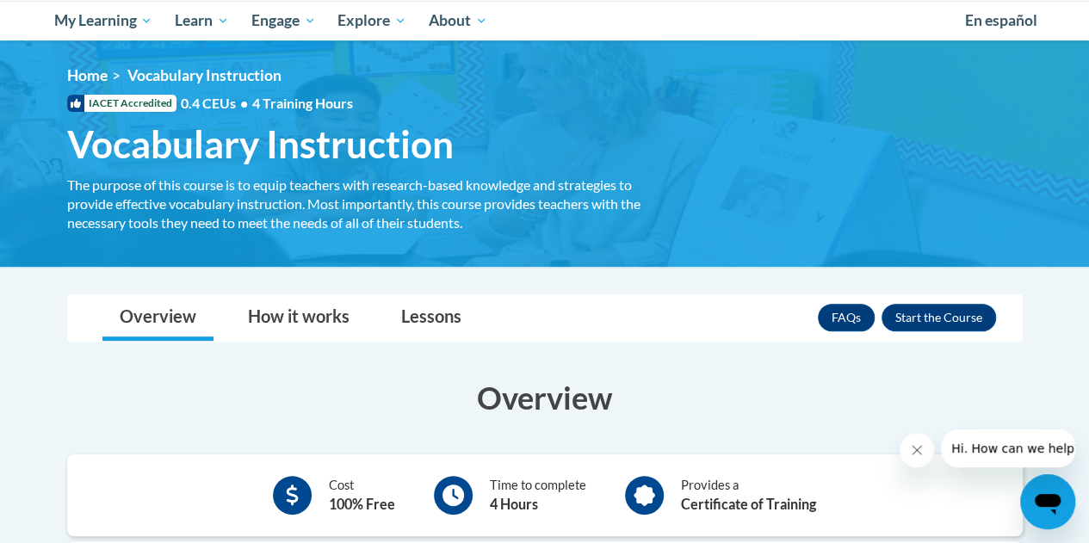
scroll to position [189, 0]
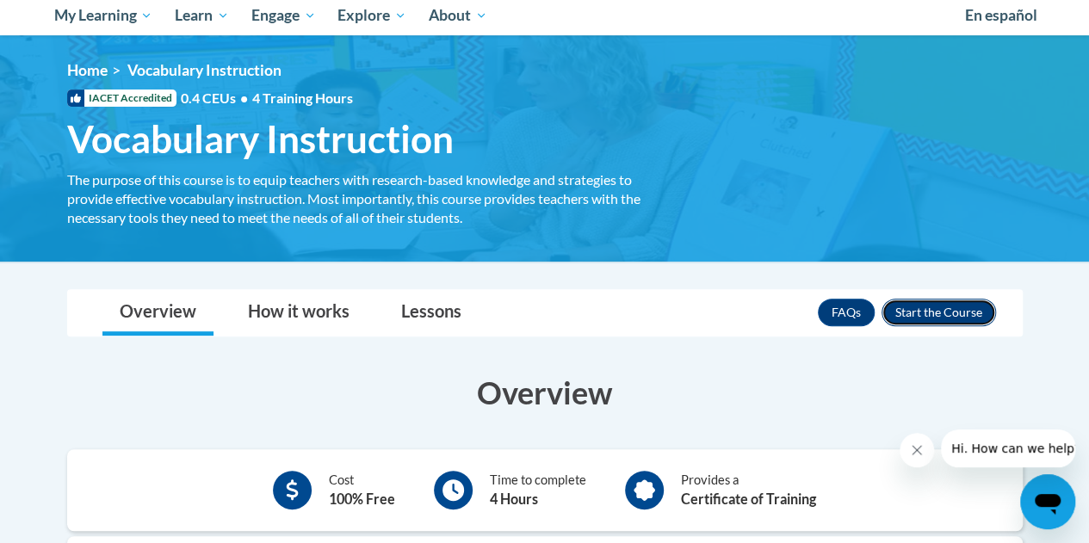
click at [958, 317] on button "Enroll" at bounding box center [939, 313] width 115 height 28
